Goal: Task Accomplishment & Management: Manage account settings

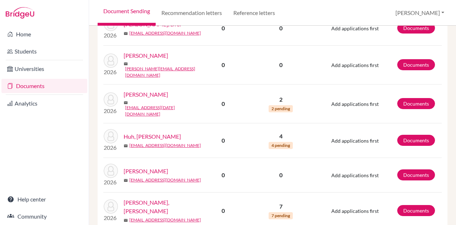
scroll to position [802, 0]
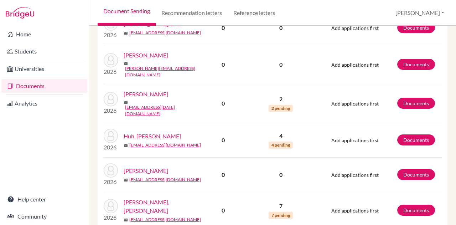
click at [60, 89] on link "Documents" at bounding box center [44, 86] width 86 height 14
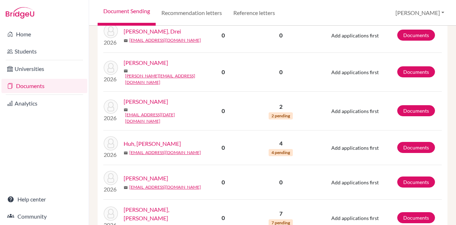
scroll to position [795, 0]
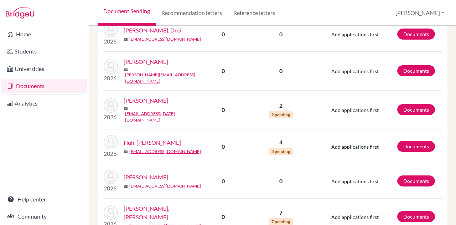
click at [146, 138] on link "Huh, [PERSON_NAME]" at bounding box center [152, 142] width 57 height 9
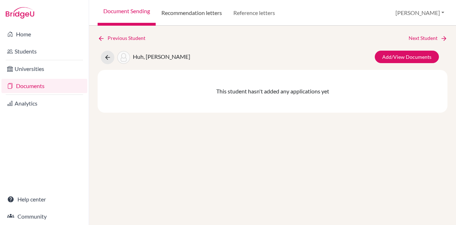
click at [213, 17] on link "Recommendation letters" at bounding box center [192, 13] width 72 height 26
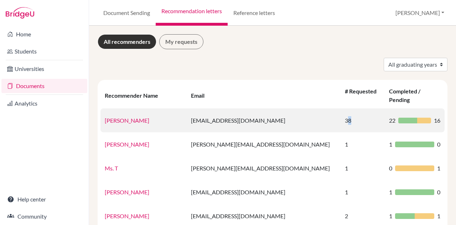
drag, startPoint x: 305, startPoint y: 111, endPoint x: 318, endPoint y: 110, distance: 13.2
click at [341, 110] on td "38" at bounding box center [363, 120] width 44 height 24
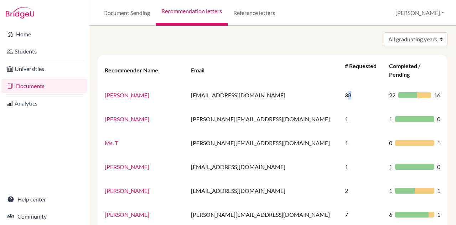
scroll to position [24, 0]
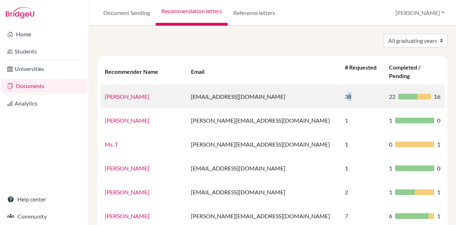
click at [341, 87] on td "38" at bounding box center [363, 96] width 44 height 24
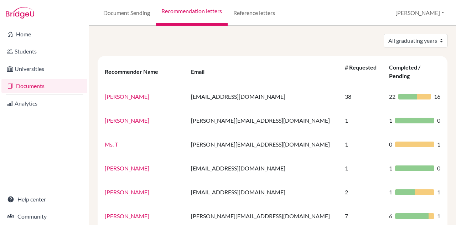
scroll to position [0, 0]
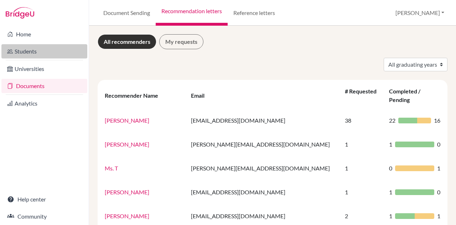
click at [34, 53] on link "Students" at bounding box center [44, 51] width 86 height 14
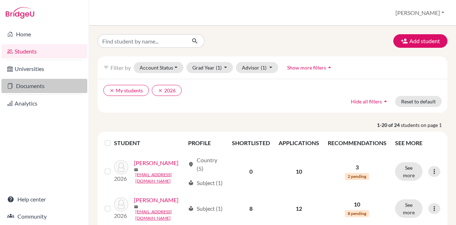
click at [51, 86] on link "Documents" at bounding box center [44, 86] width 86 height 14
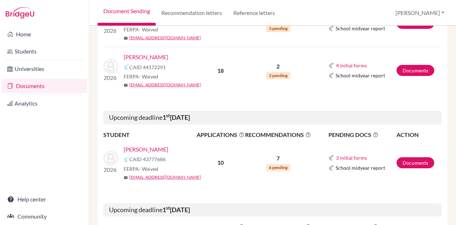
scroll to position [373, 0]
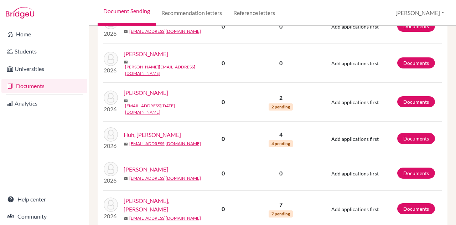
scroll to position [805, 0]
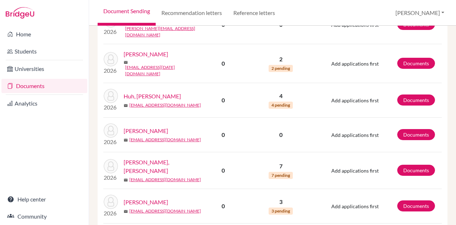
scroll to position [842, 0]
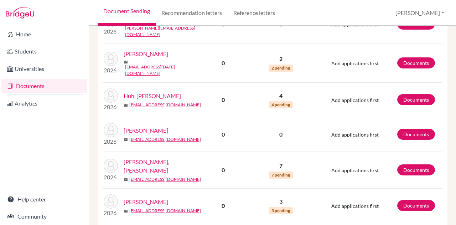
click at [137, 92] on link "Huh, [PERSON_NAME]" at bounding box center [152, 96] width 57 height 9
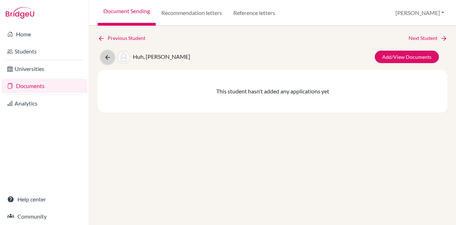
click at [111, 60] on icon at bounding box center [107, 57] width 7 height 7
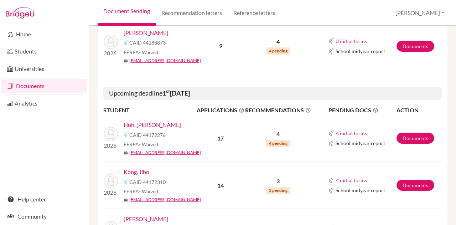
scroll to position [225, 0]
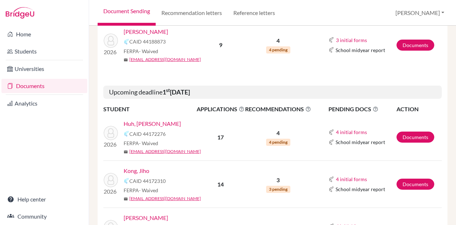
click at [145, 122] on link "Huh, [PERSON_NAME]" at bounding box center [152, 123] width 57 height 9
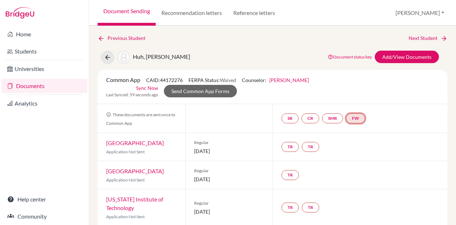
click at [359, 118] on link "FW" at bounding box center [355, 118] width 19 height 10
click at [364, 81] on h3 "Fee waiver" at bounding box center [358, 83] width 35 height 13
click at [358, 98] on link "Fee waiver" at bounding box center [358, 97] width 24 height 6
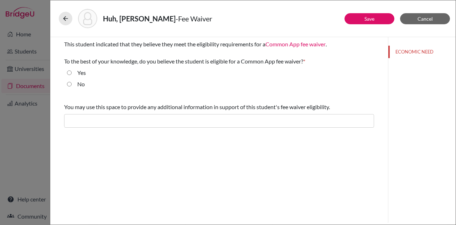
click at [82, 72] on label "Yes" at bounding box center [81, 72] width 9 height 9
click at [72, 72] on input "Yes" at bounding box center [69, 72] width 5 height 9
radio input "true"
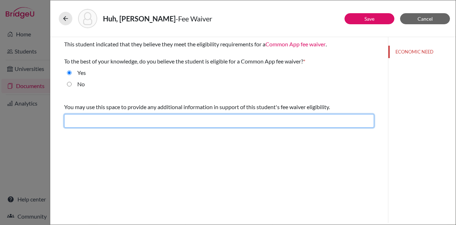
click at [145, 121] on input "text" at bounding box center [219, 121] width 310 height 14
type input "Student qualifies for free and reduced lunch."
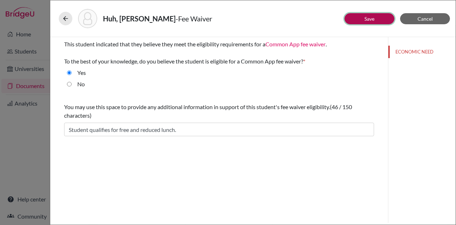
click at [369, 21] on link "Save" at bounding box center [370, 19] width 10 height 6
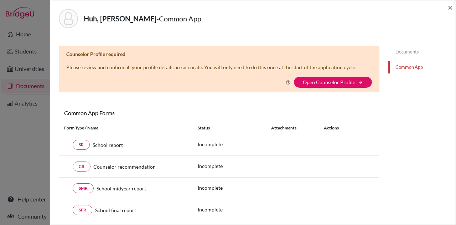
click at [447, 9] on div "Huh, Jung Won - Common App ×" at bounding box center [253, 18] width 400 height 31
click at [454, 7] on div "Huh, Jung Won - Common App ×" at bounding box center [253, 18] width 406 height 37
click at [449, 6] on span "×" at bounding box center [450, 7] width 5 height 10
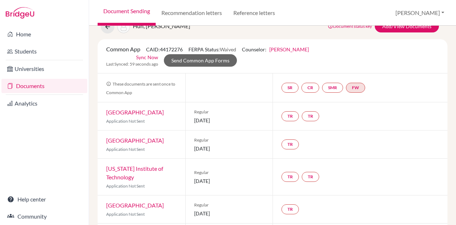
scroll to position [31, 0]
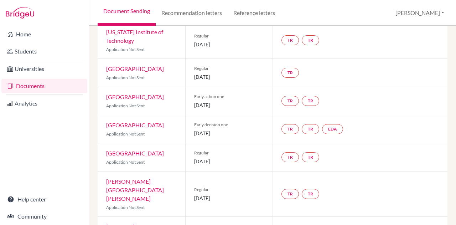
scroll to position [168, 0]
drag, startPoint x: 193, startPoint y: 135, endPoint x: 244, endPoint y: 138, distance: 50.7
click at [244, 138] on div "Early decision one [DATE]" at bounding box center [229, 128] width 88 height 28
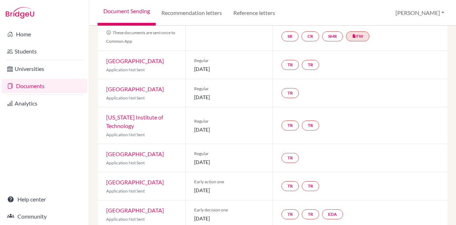
scroll to position [0, 0]
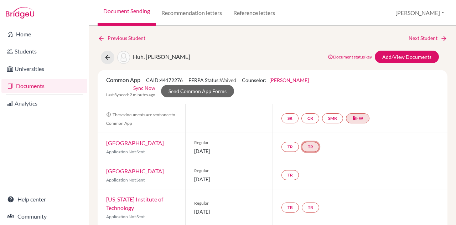
click at [310, 148] on link "TR" at bounding box center [310, 147] width 17 height 10
click at [309, 134] on small "Incomplete" at bounding box center [311, 132] width 62 height 6
click at [314, 121] on h3 "Teacher recommendation" at bounding box center [311, 119] width 71 height 13
click at [312, 145] on link "TR" at bounding box center [310, 147] width 17 height 10
click at [312, 116] on h3 "Teacher recommendation" at bounding box center [311, 119] width 71 height 13
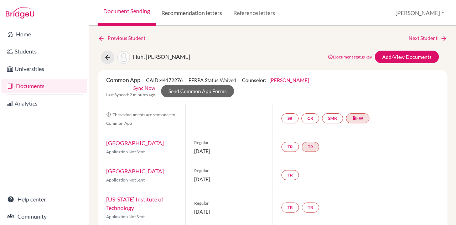
click at [216, 12] on link "Recommendation letters" at bounding box center [192, 13] width 72 height 26
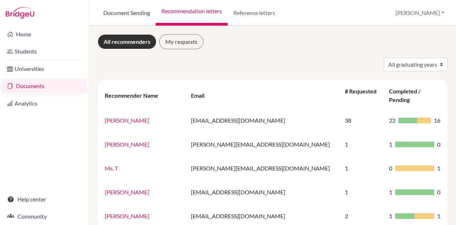
click at [129, 9] on link "Document Sending" at bounding box center [127, 13] width 58 height 26
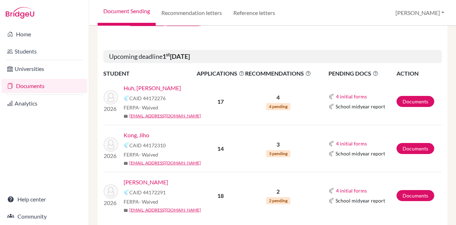
scroll to position [263, 0]
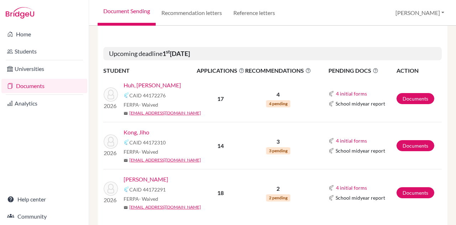
click at [153, 88] on link "Huh, Jung Won" at bounding box center [152, 85] width 57 height 9
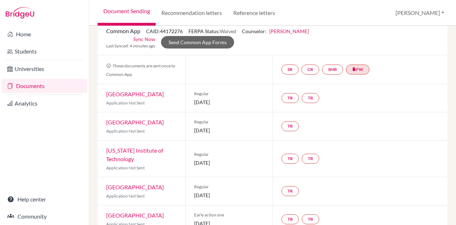
scroll to position [49, 0]
click at [202, 42] on link "Send Common App Forms" at bounding box center [197, 42] width 73 height 12
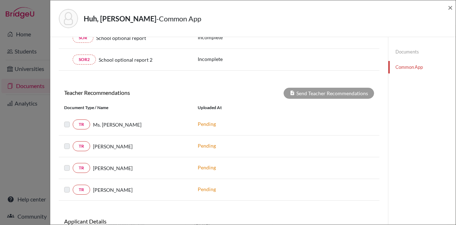
scroll to position [238, 0]
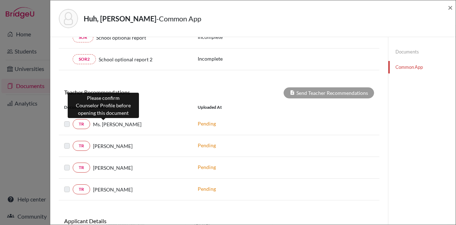
click at [104, 126] on span "Ms. Laura" at bounding box center [117, 124] width 48 height 7
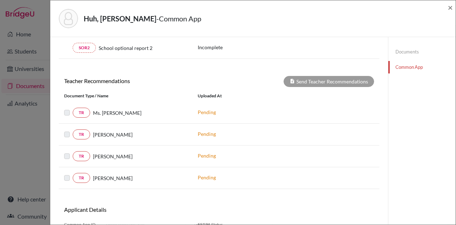
scroll to position [250, 0]
click at [451, 7] on span "×" at bounding box center [450, 7] width 5 height 10
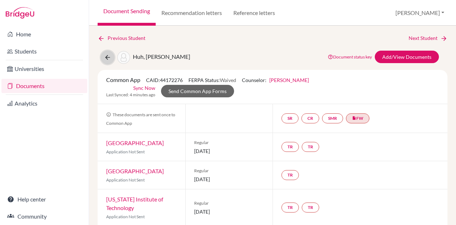
click at [106, 56] on icon at bounding box center [107, 57] width 7 height 7
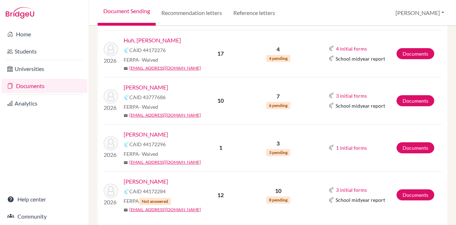
scroll to position [219, 0]
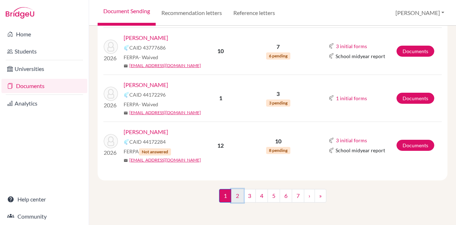
click at [235, 198] on link "2" at bounding box center [237, 196] width 12 height 14
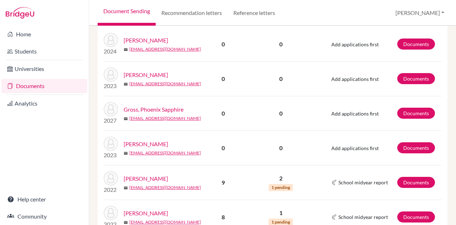
scroll to position [126, 0]
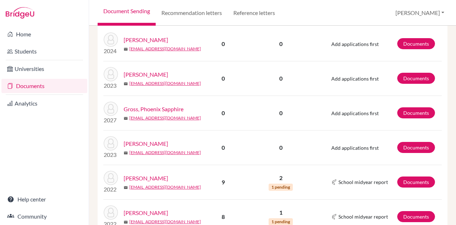
click at [191, 121] on div "[GEOGRAPHIC_DATA] mail [EMAIL_ADDRESS][DOMAIN_NAME]" at bounding box center [151, 113] width 106 height 23
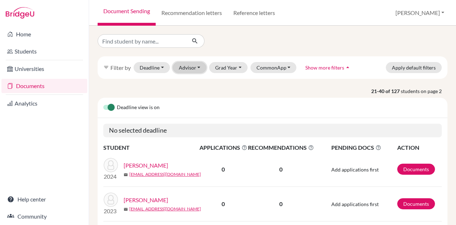
click at [195, 69] on button "Advisor" at bounding box center [190, 67] width 34 height 11
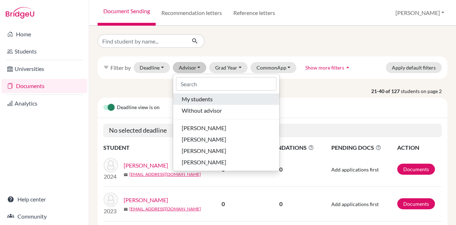
click at [210, 99] on span "My students" at bounding box center [197, 99] width 31 height 9
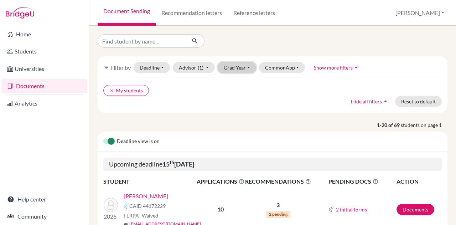
click at [237, 66] on button "Grad Year" at bounding box center [237, 67] width 39 height 11
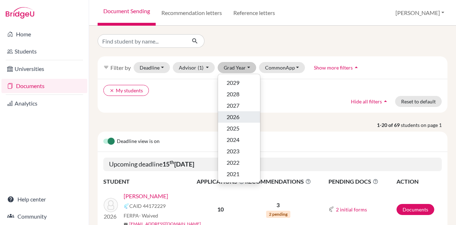
click at [240, 119] on div "2026" at bounding box center [239, 117] width 25 height 9
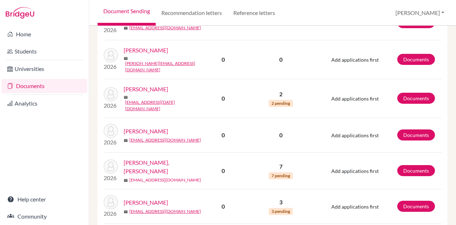
scroll to position [854, 0]
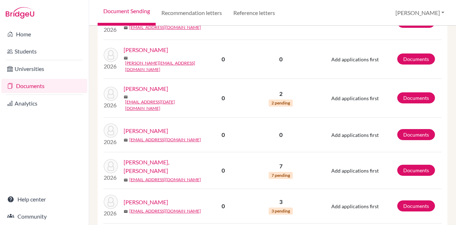
click at [143, 158] on link "Kim, Ja Young" at bounding box center [164, 166] width 81 height 17
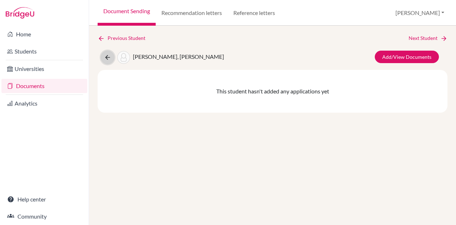
click at [106, 61] on icon at bounding box center [107, 57] width 7 height 7
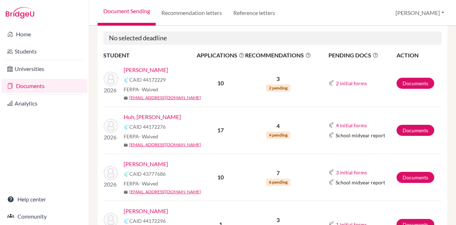
scroll to position [93, 0]
click at [153, 66] on link "Anderson, Raven" at bounding box center [146, 69] width 45 height 9
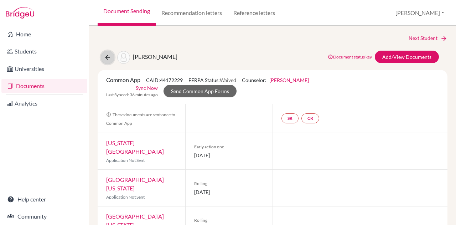
click at [108, 57] on icon at bounding box center [107, 57] width 7 height 7
